Goal: Task Accomplishment & Management: Manage account settings

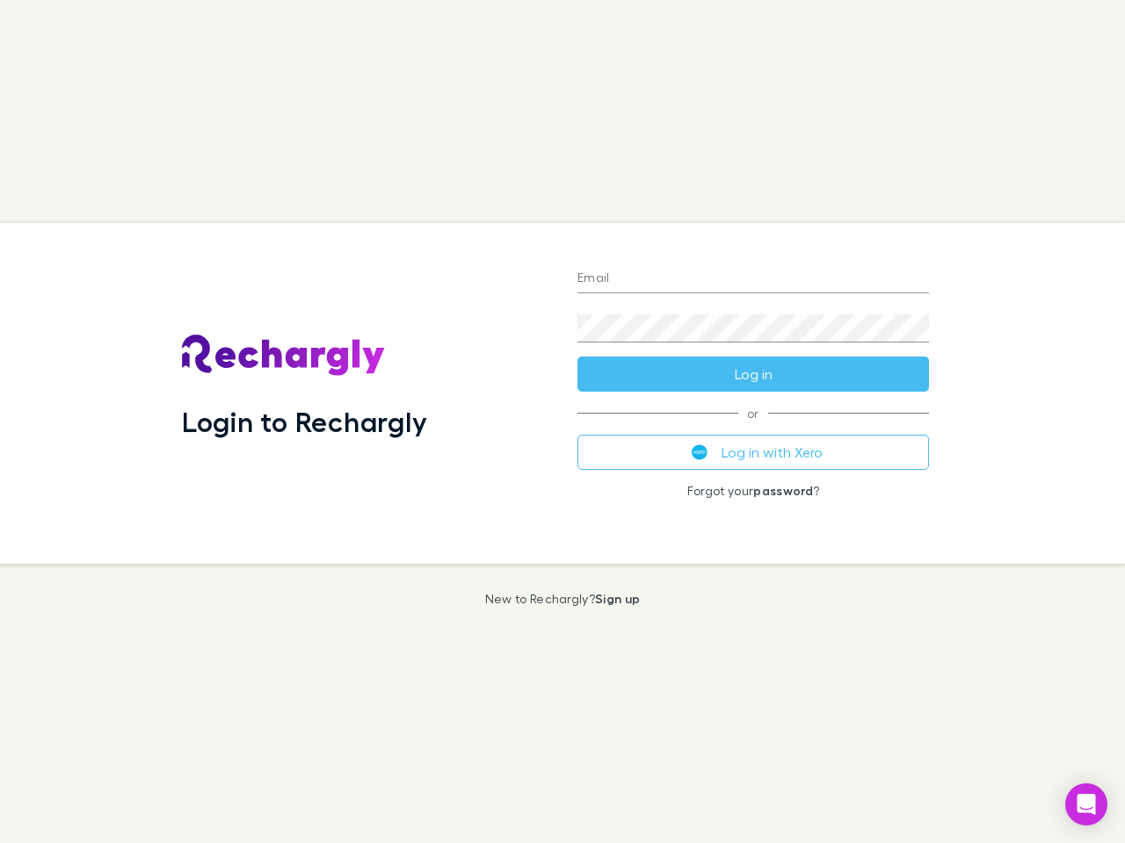
click at [562, 422] on div "Login to Rechargly" at bounding box center [365, 393] width 395 height 341
click at [753, 279] on input "Email" at bounding box center [752, 279] width 351 height 28
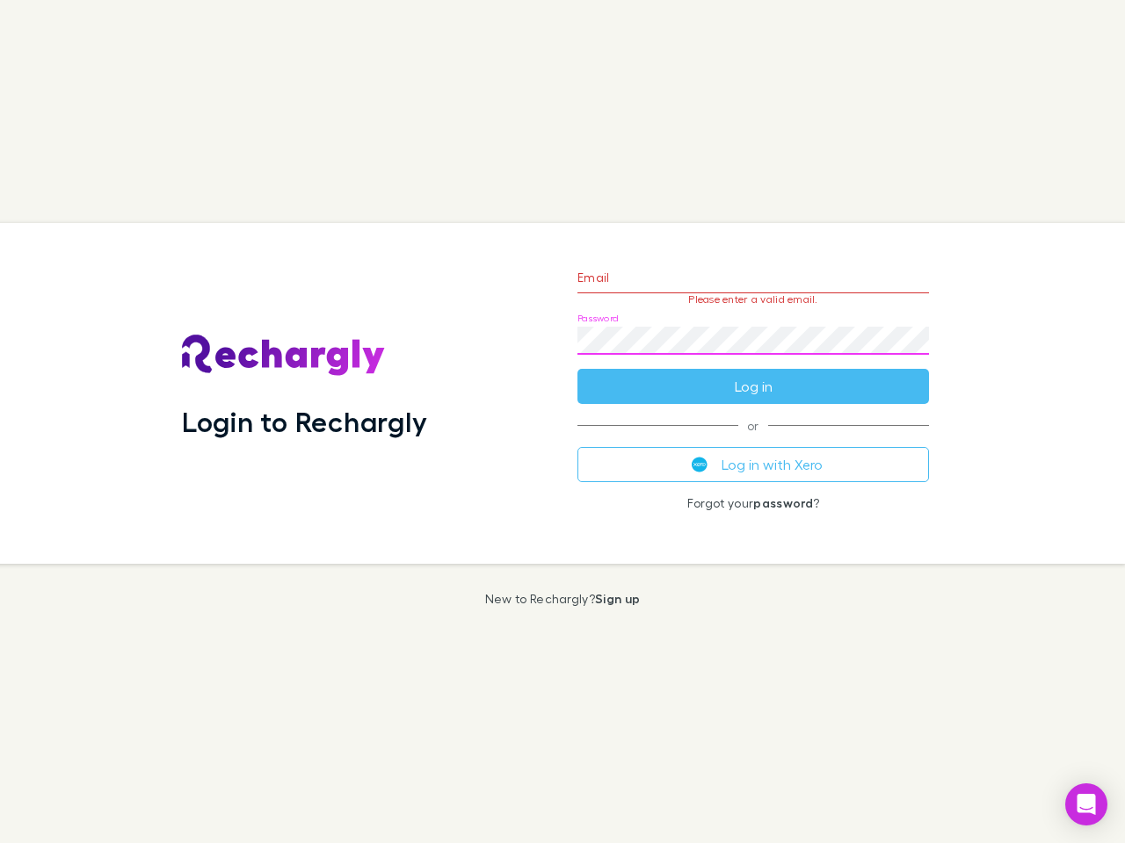
click at [753, 374] on form "Email Please enter a valid email. Password Log in" at bounding box center [752, 327] width 351 height 153
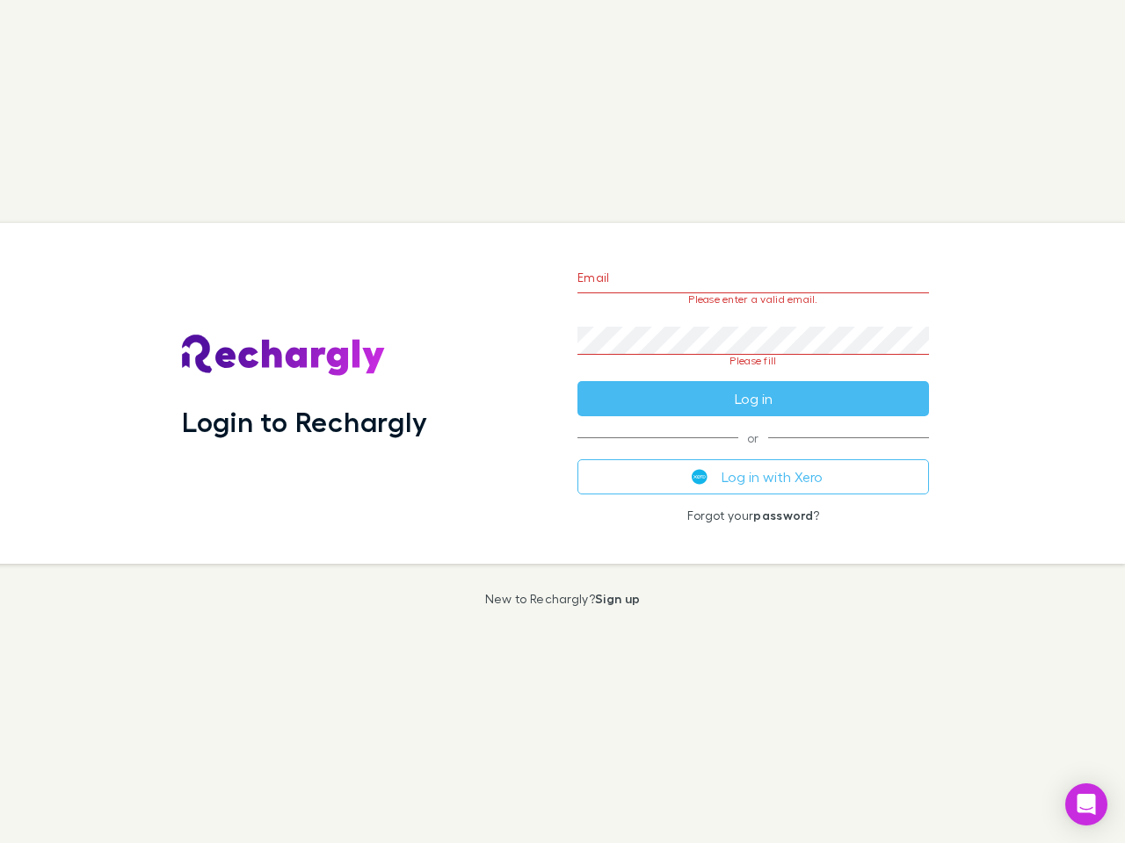
click at [753, 452] on div "Email Please enter a valid email. Password Please fill Log in or Log in with Xe…" at bounding box center [753, 393] width 380 height 341
click at [1086, 805] on icon "Open Intercom Messenger" at bounding box center [1086, 804] width 18 height 21
